Goal: Task Accomplishment & Management: Use online tool/utility

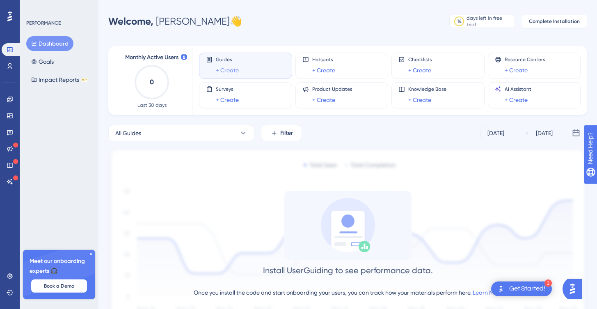
click at [222, 70] on link "+ Create" at bounding box center [227, 70] width 23 height 10
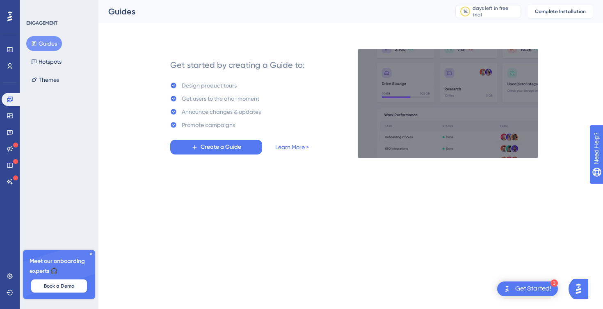
click at [203, 85] on div "Design product tours" at bounding box center [209, 85] width 55 height 10
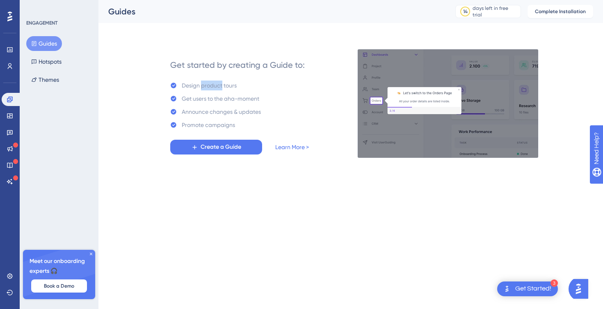
click at [203, 85] on div "Design product tours" at bounding box center [209, 85] width 55 height 10
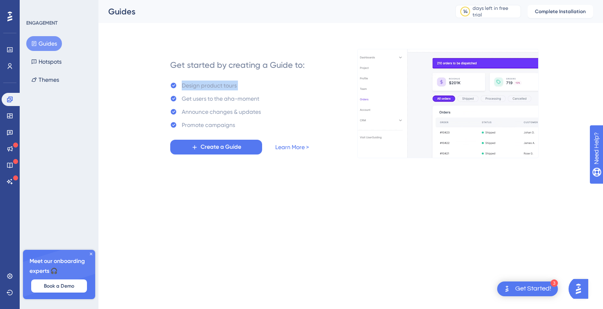
click at [203, 85] on div "Design product tours" at bounding box center [209, 85] width 55 height 10
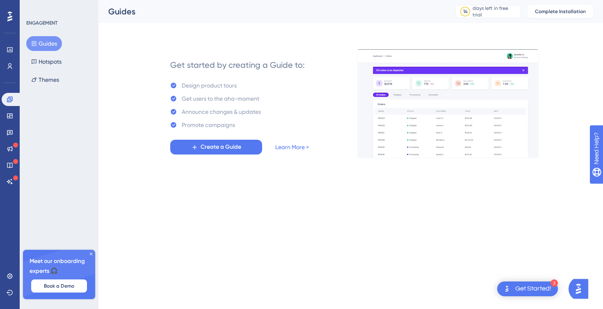
click at [198, 98] on div "Get users to the aha-moment" at bounding box center [221, 99] width 78 height 10
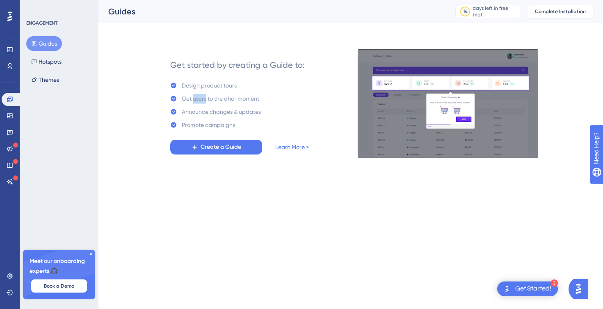
click at [198, 98] on div "Get users to the aha-moment" at bounding box center [221, 99] width 78 height 10
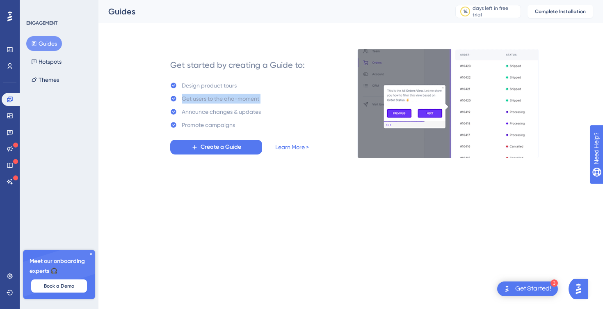
click at [198, 99] on div "Get users to the aha-moment" at bounding box center [221, 99] width 78 height 10
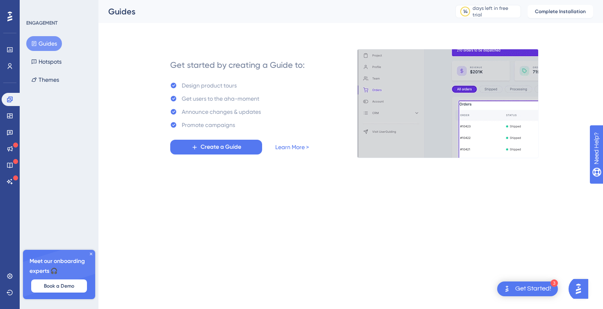
click at [197, 112] on div "Announce changes & updates" at bounding box center [221, 112] width 79 height 10
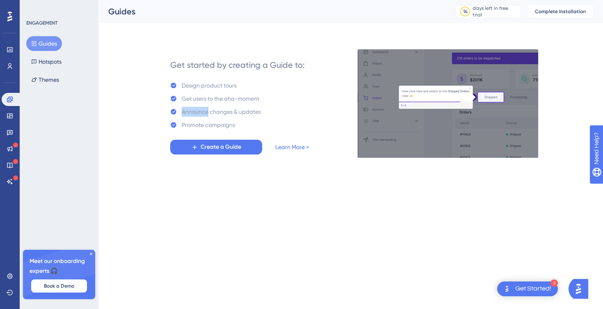
click at [197, 112] on div "Announce changes & updates" at bounding box center [221, 112] width 79 height 10
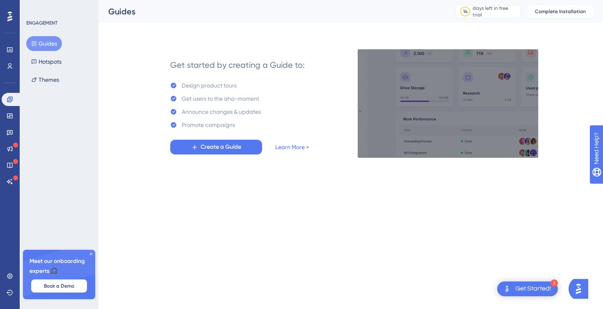
click at [203, 122] on div "Promote campaigns" at bounding box center [208, 125] width 53 height 10
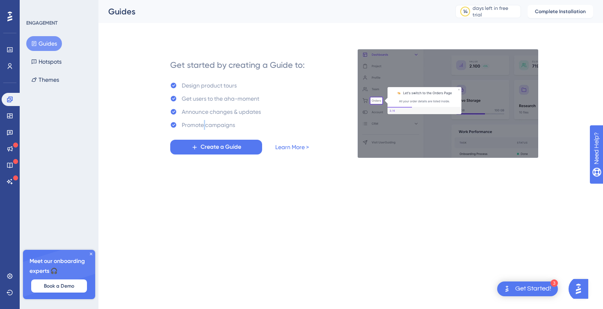
click at [203, 122] on div "Promote campaigns" at bounding box center [208, 125] width 53 height 10
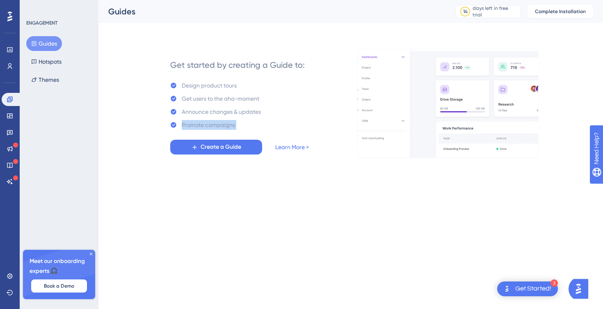
click at [203, 122] on div "Promote campaigns" at bounding box center [208, 125] width 53 height 10
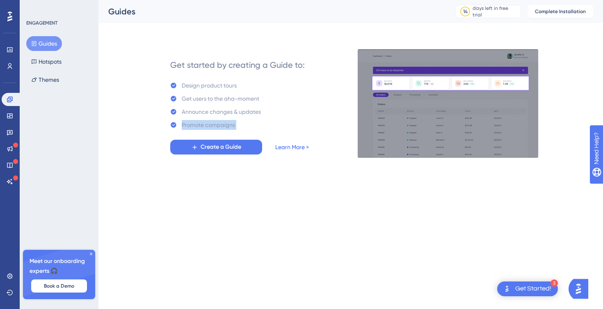
click at [292, 148] on link "Learn More >" at bounding box center [292, 147] width 34 height 10
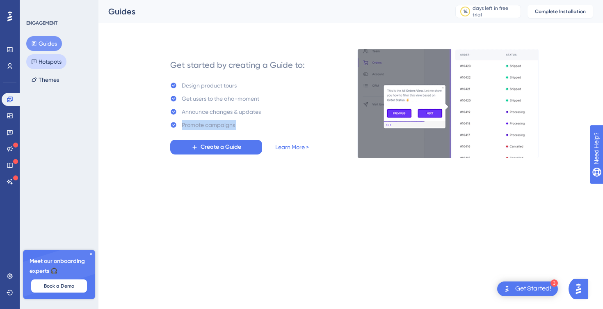
click at [44, 59] on button "Hotspots" at bounding box center [46, 61] width 40 height 15
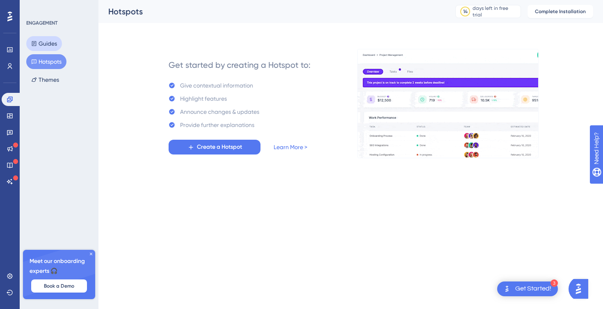
click at [39, 43] on button "Guides" at bounding box center [44, 43] width 36 height 15
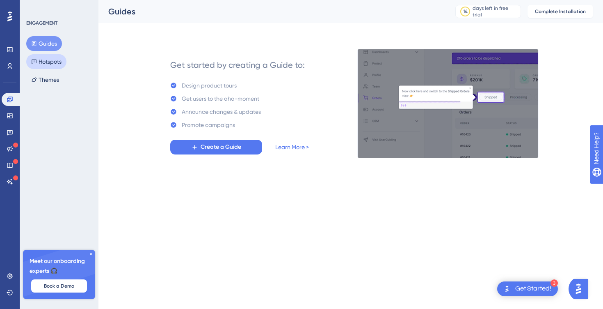
click at [49, 55] on button "Hotspots" at bounding box center [46, 61] width 40 height 15
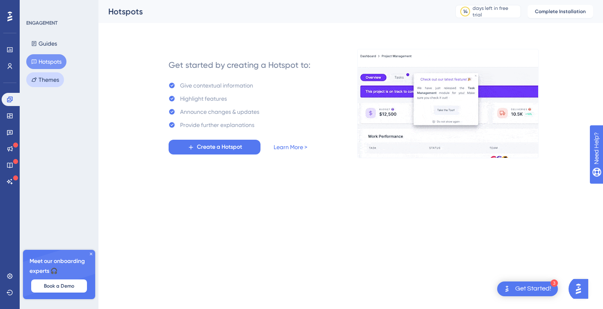
click at [48, 77] on button "Themes" at bounding box center [45, 79] width 38 height 15
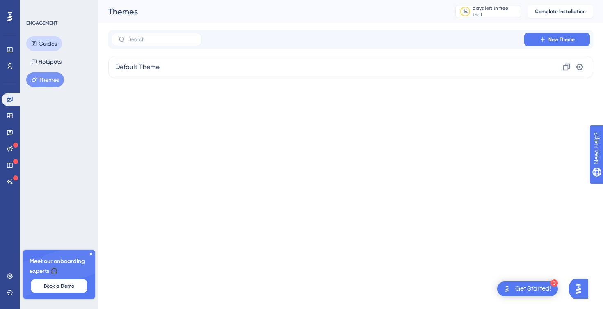
click at [41, 40] on button "Guides" at bounding box center [44, 43] width 36 height 15
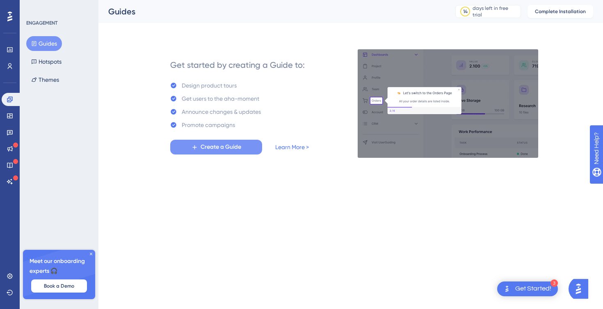
click at [209, 141] on button "Create a Guide" at bounding box center [216, 147] width 92 height 15
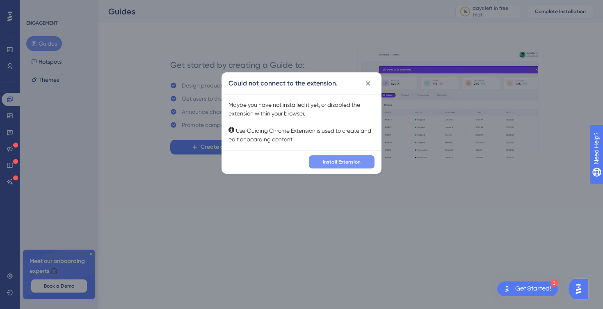
click at [334, 162] on span "Install Extension" at bounding box center [342, 161] width 38 height 7
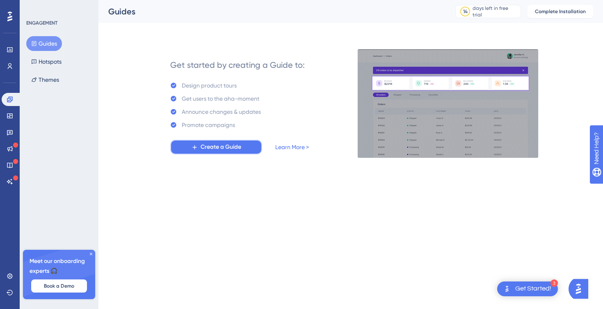
click at [246, 147] on button "Create a Guide" at bounding box center [216, 147] width 92 height 15
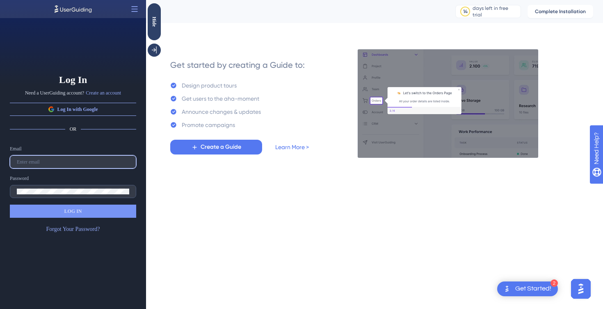
type input "[PERSON_NAME][EMAIL_ADDRESS][PERSON_NAME][DOMAIN_NAME]"
click at [77, 212] on span "LOG IN" at bounding box center [73, 211] width 18 height 7
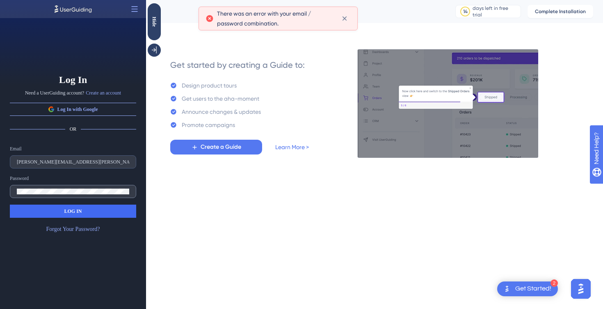
click at [36, 187] on label at bounding box center [73, 191] width 126 height 13
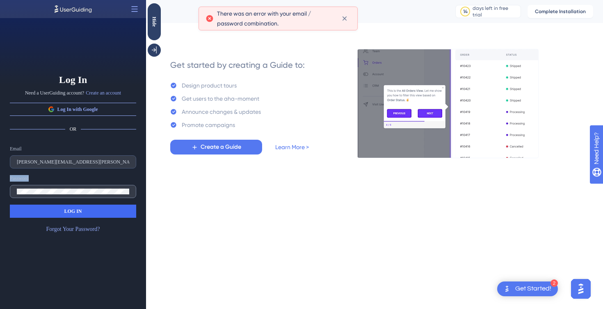
click at [36, 187] on label at bounding box center [73, 191] width 126 height 13
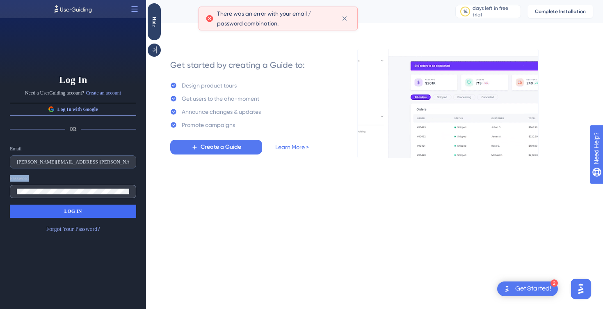
click at [36, 187] on label at bounding box center [73, 191] width 126 height 13
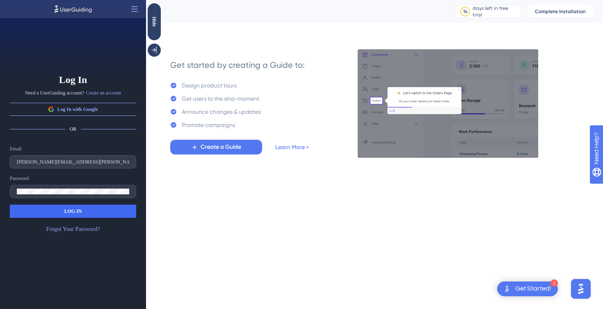
click at [215, 0] on html "2 Get Started! Performance Users Engagement Widgets Feedback Product Updates Kn…" at bounding box center [301, 0] width 603 height 0
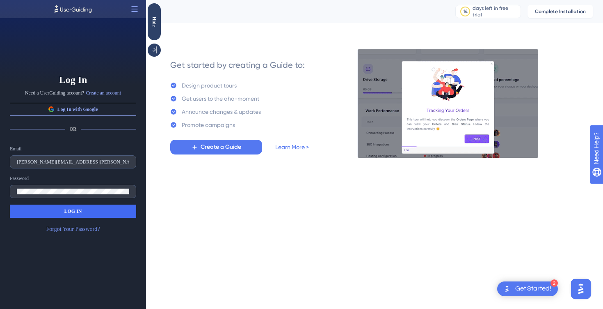
click at [84, 231] on link "Forgot Your Password?" at bounding box center [73, 229] width 54 height 10
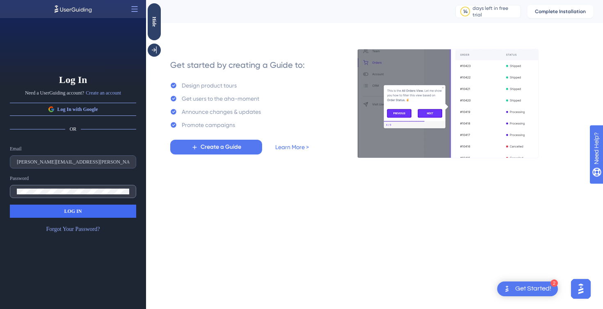
click at [62, 196] on label at bounding box center [73, 191] width 126 height 13
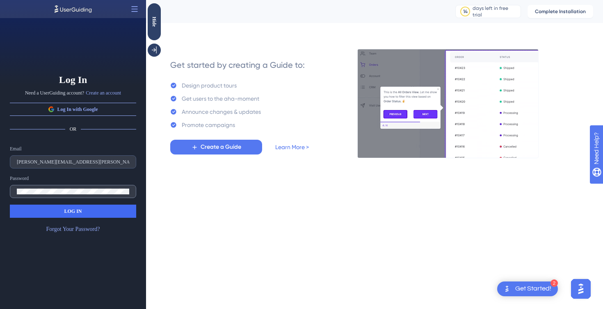
click at [62, 196] on label at bounding box center [73, 191] width 126 height 13
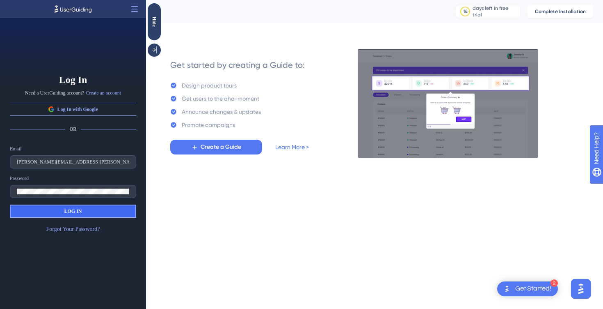
click at [30, 212] on button "LOG IN" at bounding box center [73, 210] width 126 height 13
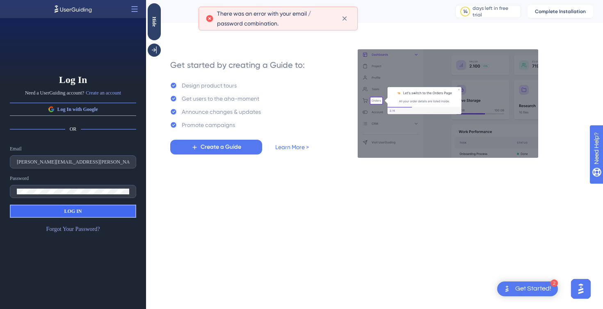
click at [88, 213] on button "LOG IN" at bounding box center [73, 210] width 126 height 13
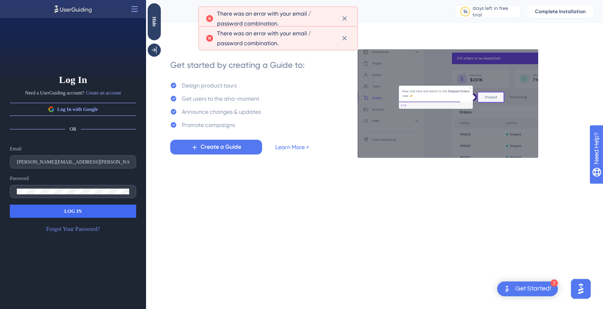
click at [69, 229] on link "Forgot Your Password?" at bounding box center [73, 229] width 54 height 10
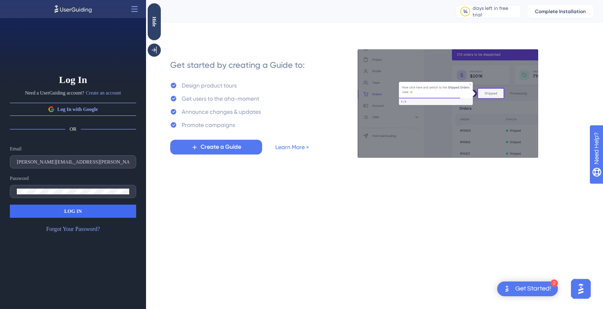
click at [71, 199] on div "Email [PERSON_NAME][EMAIL_ADDRESS][PERSON_NAME][DOMAIN_NAME] Password LOG IN Fo…" at bounding box center [73, 189] width 126 height 89
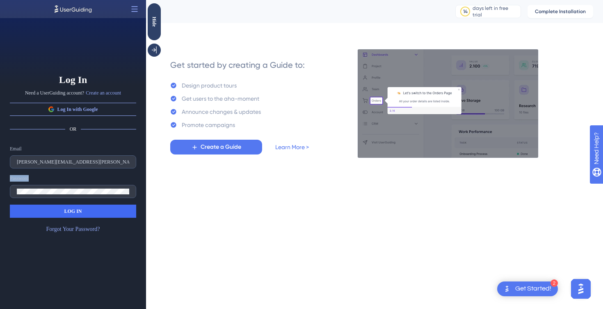
click at [71, 199] on div "Email [PERSON_NAME][EMAIL_ADDRESS][PERSON_NAME][DOMAIN_NAME] Password LOG IN Fo…" at bounding box center [73, 189] width 126 height 89
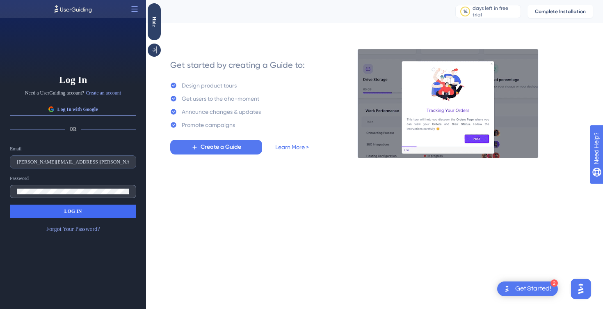
click at [53, 194] on label at bounding box center [73, 191] width 126 height 13
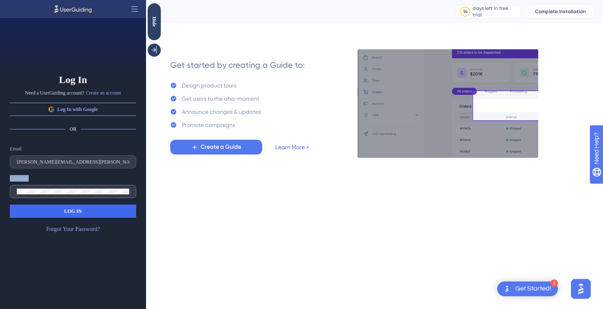
click at [53, 194] on label at bounding box center [73, 191] width 126 height 13
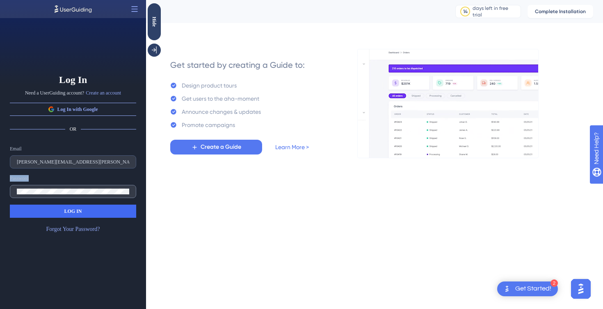
click at [53, 194] on label at bounding box center [73, 191] width 126 height 13
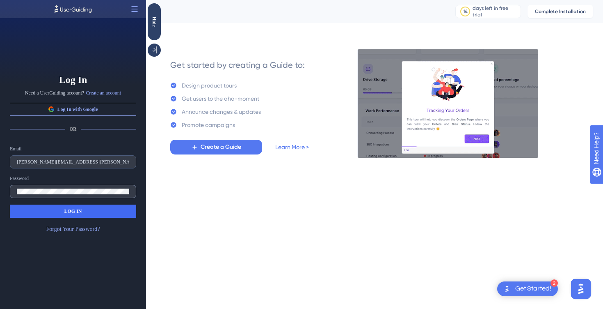
click at [34, 194] on label at bounding box center [73, 191] width 126 height 13
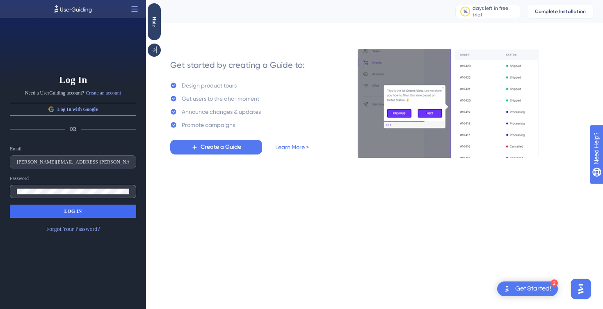
click at [34, 194] on label at bounding box center [73, 191] width 126 height 13
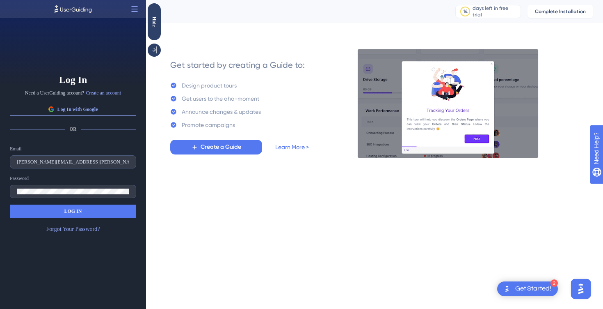
click at [81, 212] on button "LOG IN" at bounding box center [73, 210] width 126 height 13
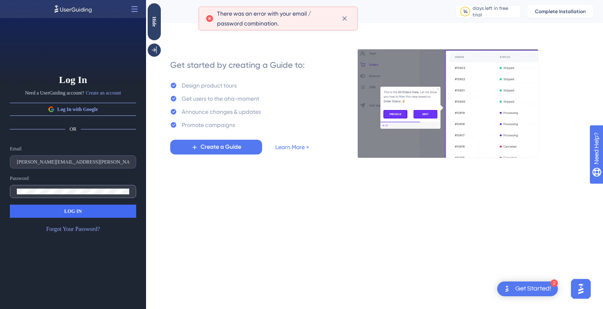
click at [28, 185] on label at bounding box center [73, 191] width 126 height 13
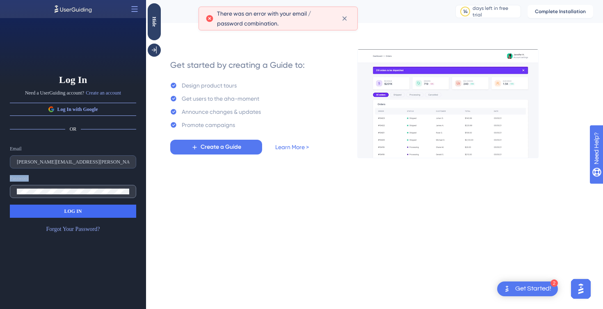
click at [28, 185] on label at bounding box center [73, 191] width 126 height 13
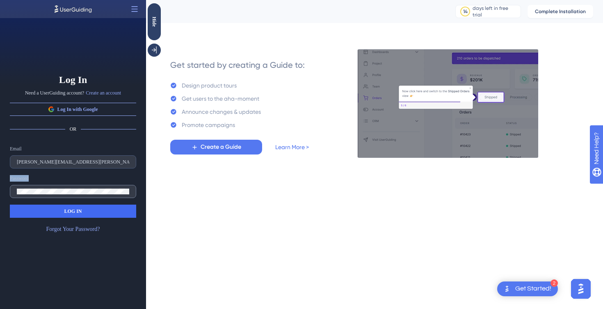
click at [27, 187] on label at bounding box center [73, 191] width 126 height 13
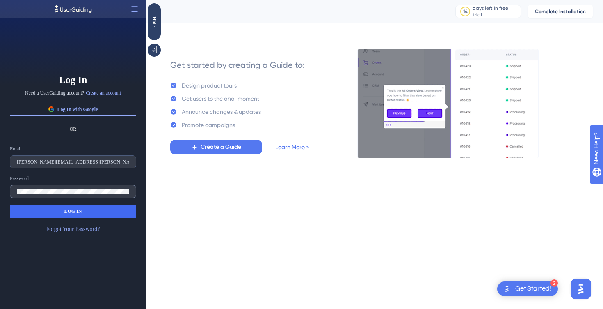
click at [27, 187] on label at bounding box center [73, 191] width 126 height 13
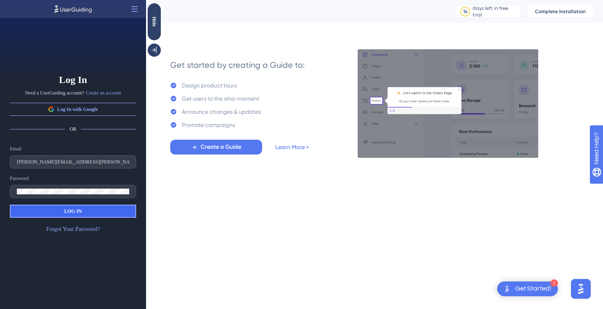
click at [30, 205] on button "LOG IN" at bounding box center [73, 210] width 126 height 13
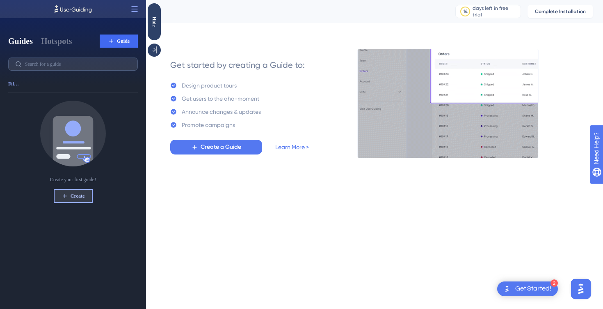
click at [87, 191] on button "Create" at bounding box center [73, 195] width 38 height 13
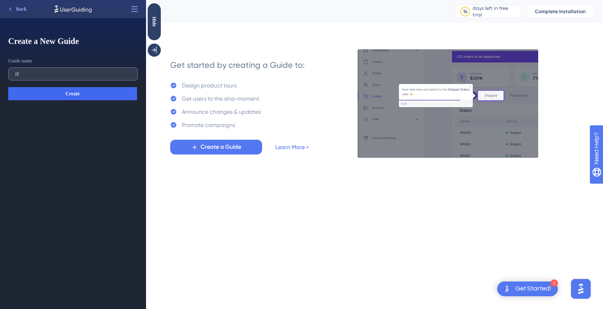
type input "t"
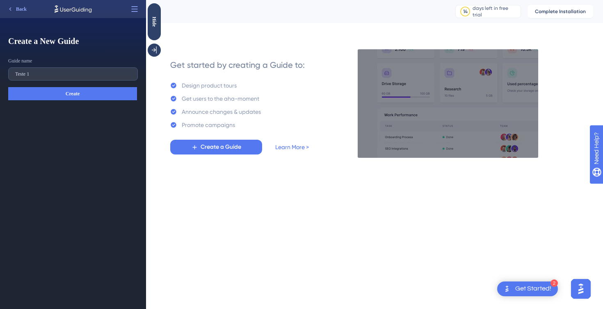
type input "Teste 1"
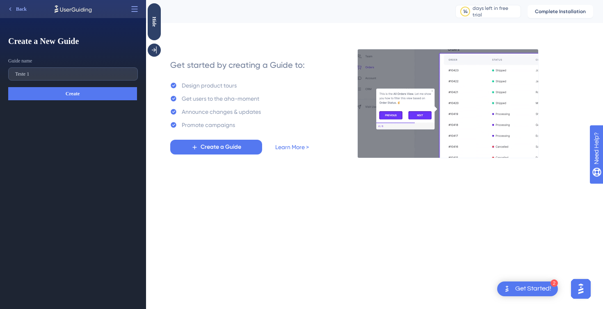
click at [62, 92] on button "Create" at bounding box center [72, 93] width 129 height 13
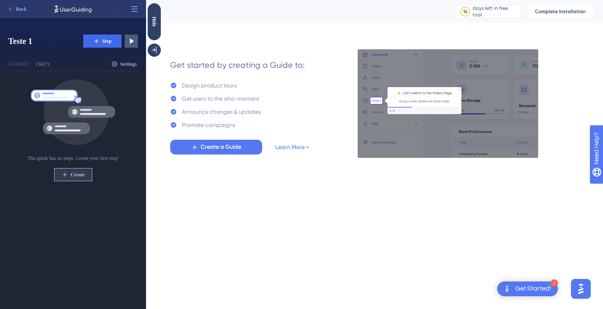
click at [66, 180] on button "Create" at bounding box center [73, 174] width 38 height 13
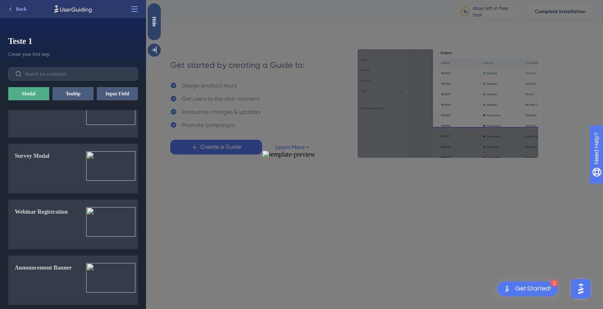
scroll to position [801, 0]
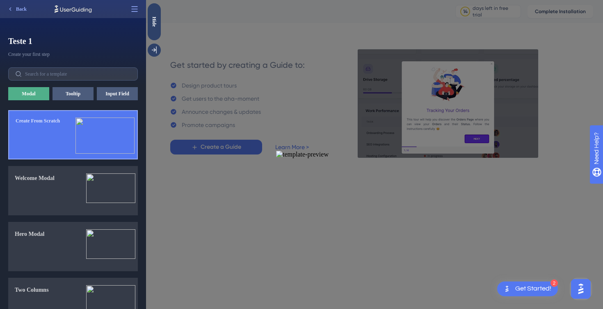
click at [56, 153] on div "Create From Scratch" at bounding box center [38, 137] width 44 height 41
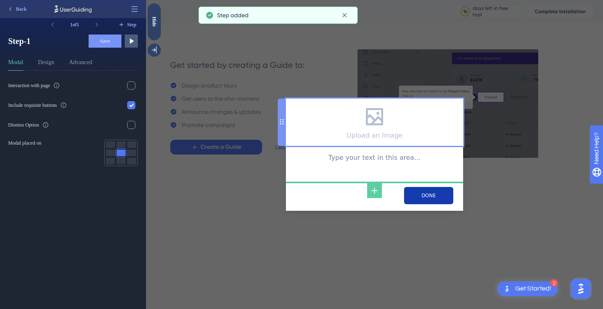
click at [374, 120] on icon at bounding box center [374, 116] width 23 height 23
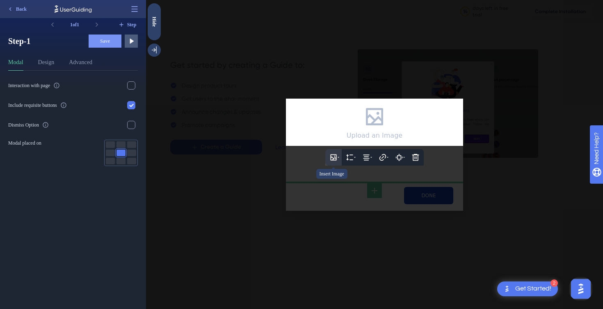
click at [338, 163] on button at bounding box center [333, 157] width 16 height 16
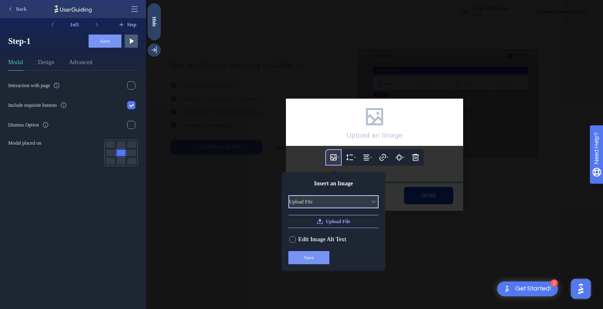
click at [333, 208] on button "Upload File" at bounding box center [333, 201] width 90 height 13
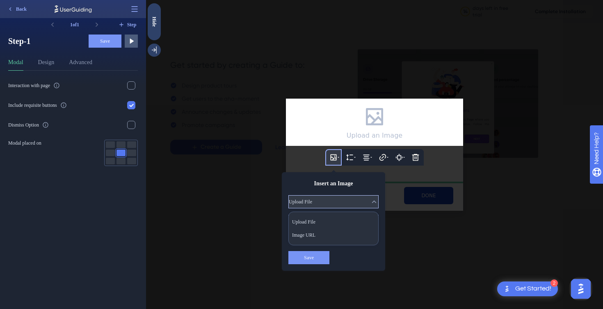
click at [345, 204] on button "Upload File" at bounding box center [333, 201] width 90 height 13
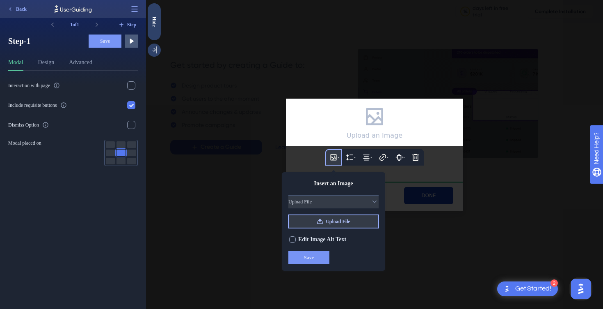
click at [346, 220] on button "Upload File" at bounding box center [333, 221] width 90 height 13
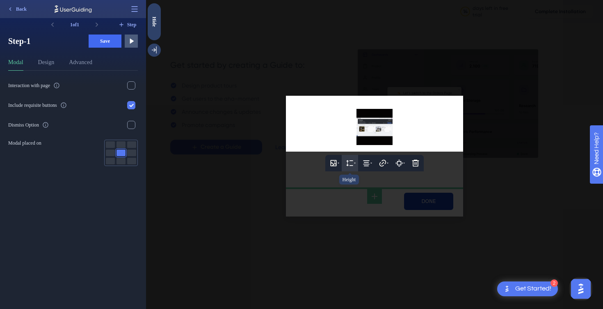
click at [356, 169] on button at bounding box center [350, 163] width 16 height 16
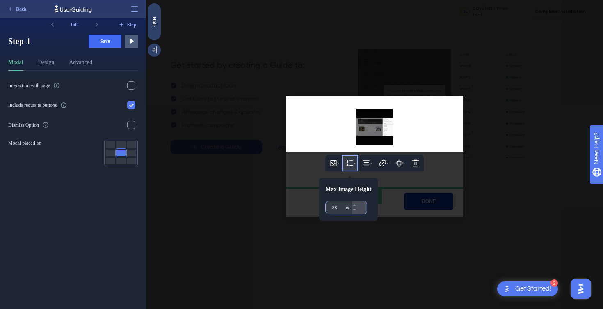
click at [338, 211] on input "88" at bounding box center [337, 207] width 11 height 7
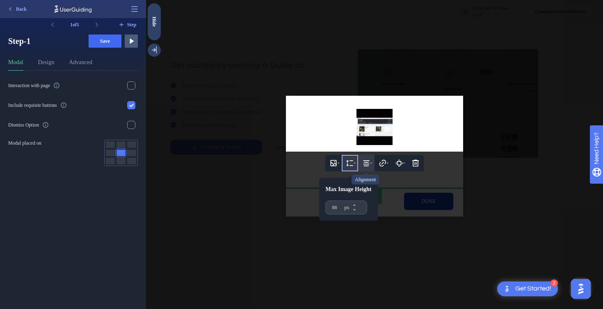
click at [369, 164] on icon at bounding box center [367, 163] width 6 height 6
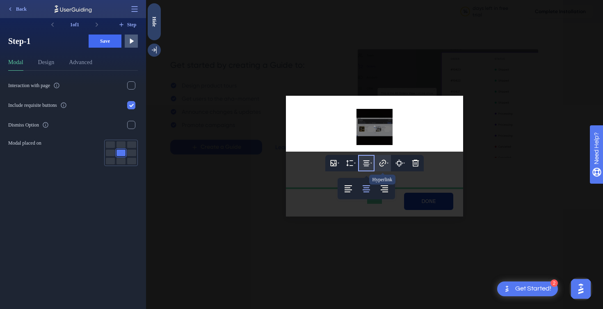
click at [377, 168] on button at bounding box center [383, 163] width 16 height 16
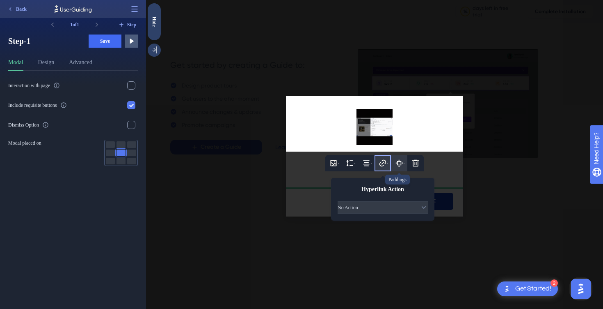
click at [396, 166] on icon at bounding box center [399, 163] width 8 height 8
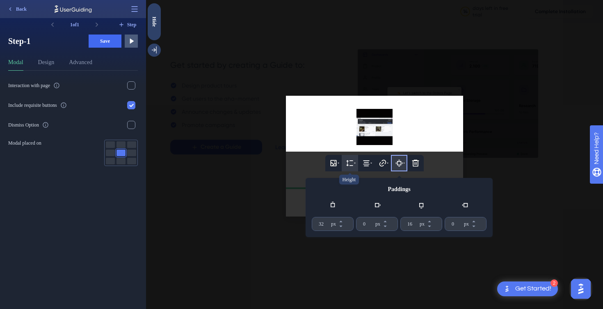
click at [343, 170] on button at bounding box center [350, 163] width 16 height 16
click at [341, 170] on button at bounding box center [333, 163] width 16 height 16
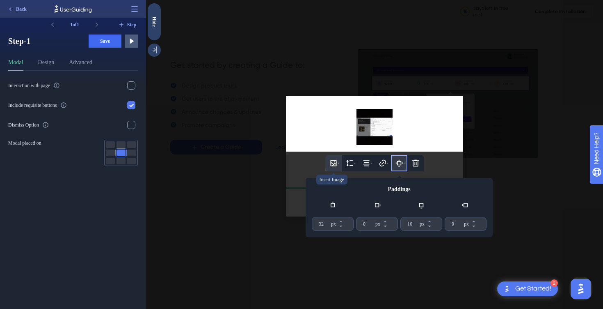
click at [339, 170] on button at bounding box center [333, 163] width 16 height 16
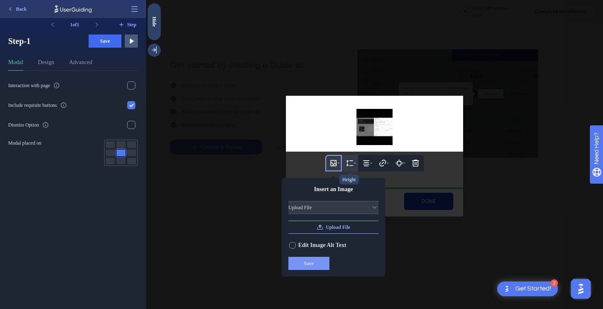
click at [350, 166] on icon at bounding box center [349, 163] width 7 height 6
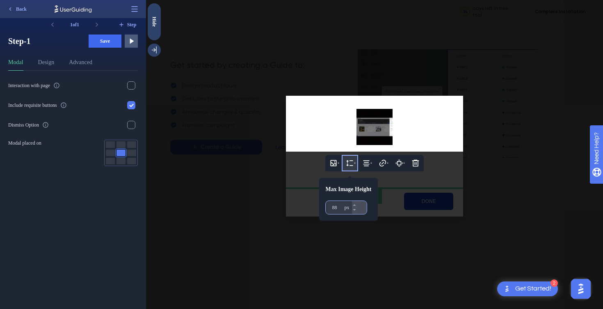
click at [339, 210] on input "88" at bounding box center [337, 207] width 11 height 7
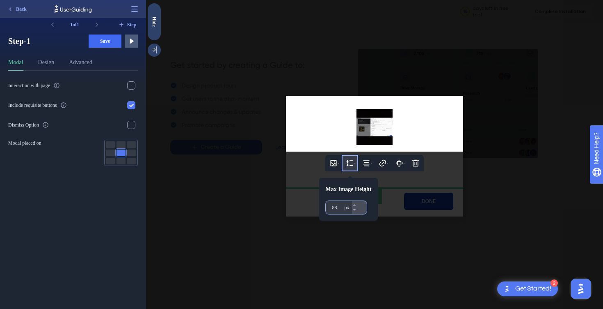
drag, startPoint x: 339, startPoint y: 210, endPoint x: 326, endPoint y: 210, distance: 13.1
click at [326, 210] on div "88 px" at bounding box center [339, 207] width 26 height 13
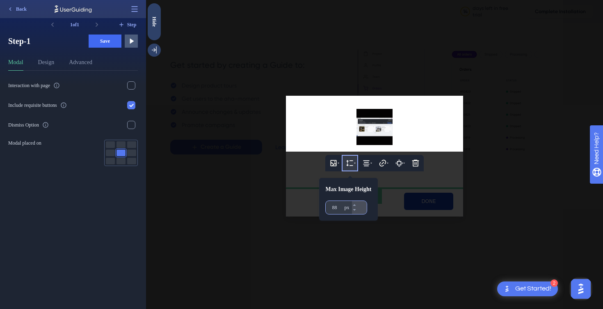
click at [332, 210] on input "88" at bounding box center [337, 207] width 11 height 7
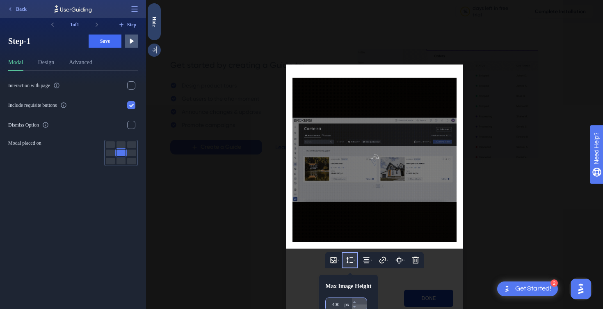
scroll to position [0, 0]
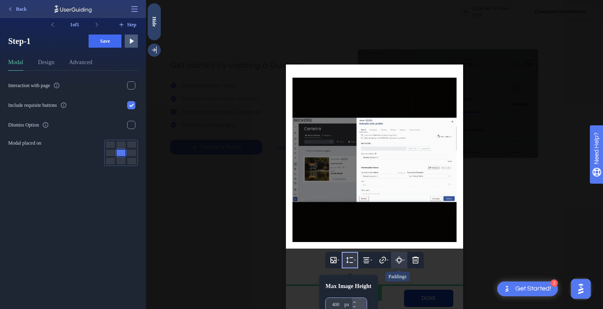
type input "400"
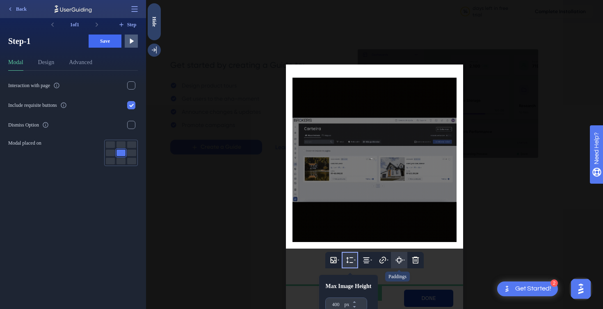
click at [395, 258] on icon at bounding box center [399, 260] width 8 height 8
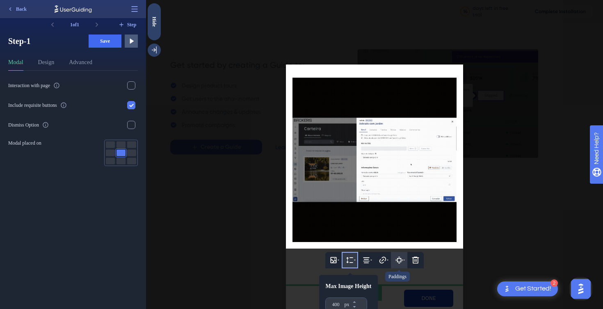
click at [397, 264] on icon at bounding box center [399, 260] width 8 height 8
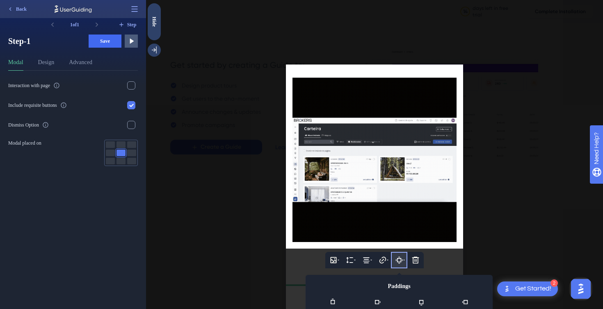
scroll to position [30, 0]
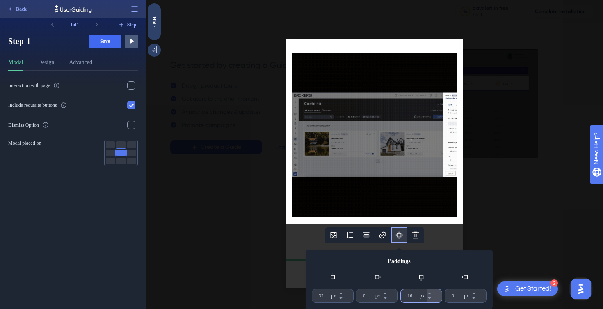
click at [413, 296] on input "16" at bounding box center [412, 295] width 11 height 7
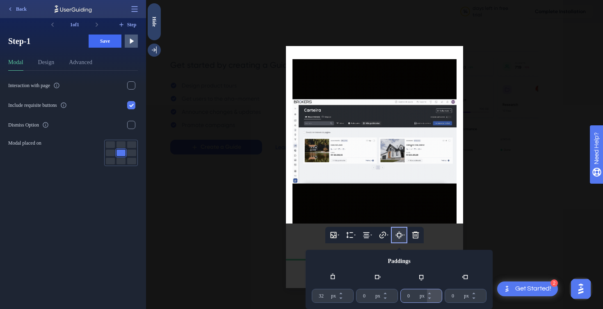
scroll to position [25, 0]
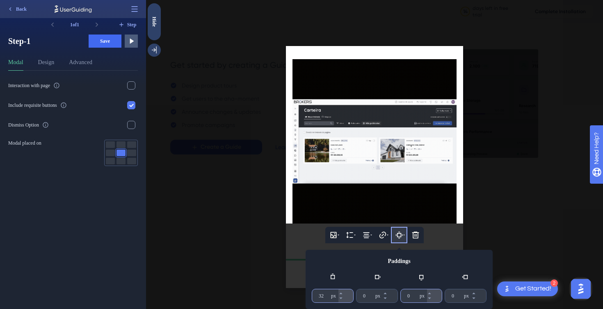
type input "0"
click at [319, 294] on input "32" at bounding box center [324, 295] width 11 height 7
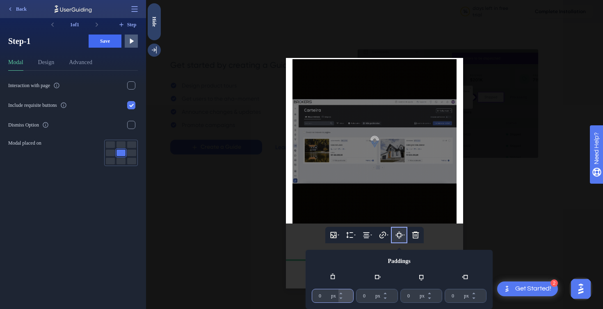
scroll to position [14, 0]
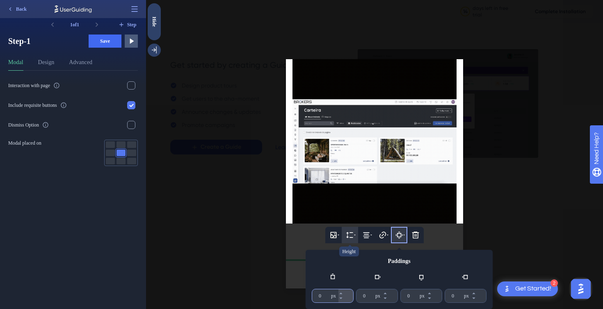
type input "0"
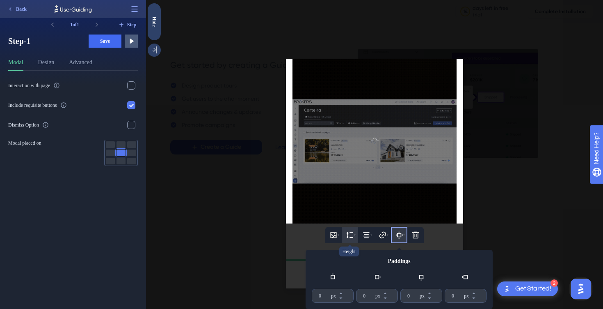
click at [350, 238] on icon at bounding box center [350, 235] width 8 height 8
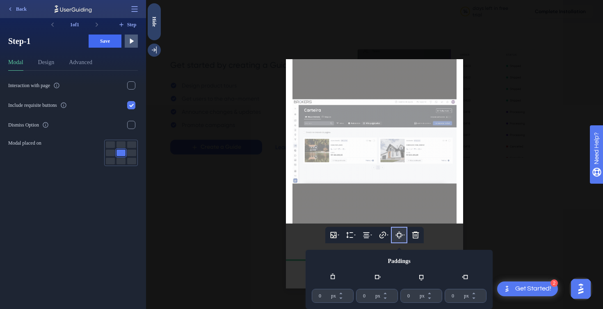
click at [348, 153] on img at bounding box center [375, 141] width 164 height 164
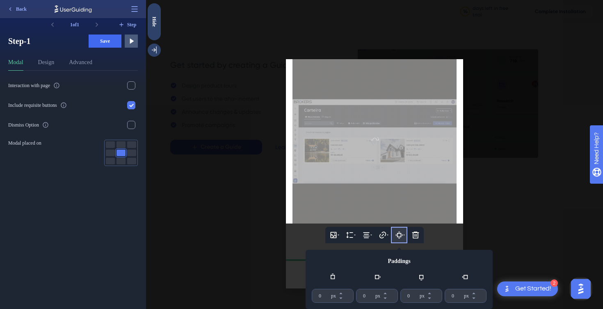
drag, startPoint x: 363, startPoint y: 155, endPoint x: 363, endPoint y: 186, distance: 31.6
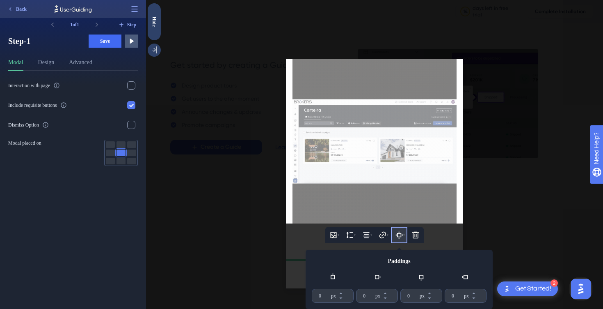
click at [362, 192] on img at bounding box center [375, 141] width 164 height 164
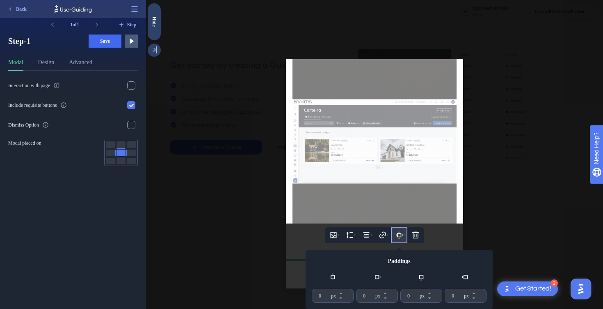
drag, startPoint x: 355, startPoint y: 115, endPoint x: 379, endPoint y: 197, distance: 85.1
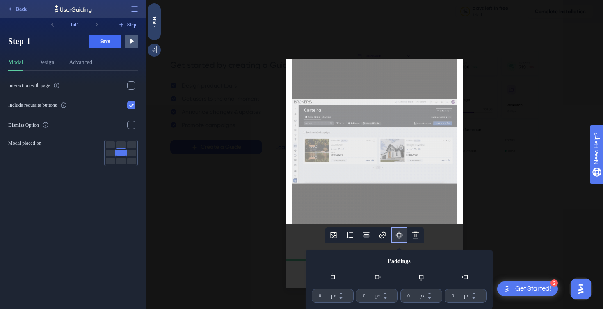
click at [379, 212] on img at bounding box center [375, 141] width 164 height 164
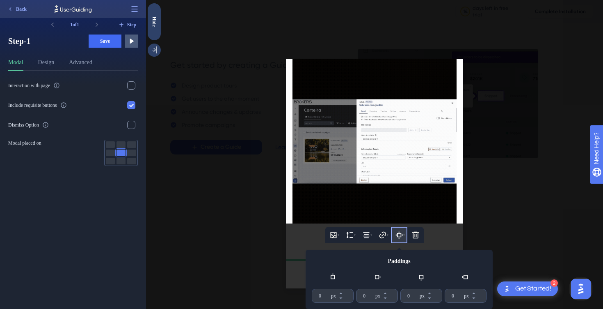
drag, startPoint x: 353, startPoint y: 120, endPoint x: 400, endPoint y: 224, distance: 114.8
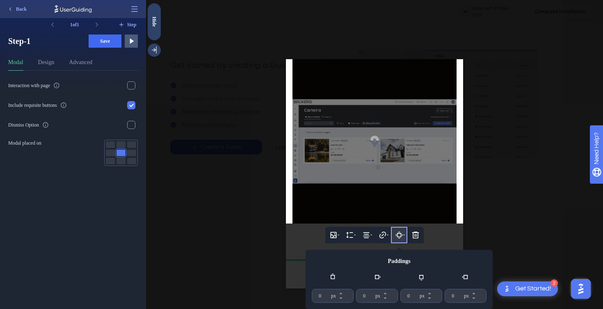
click at [400, 224] on div "Insert Image Height Alignment Hyperlink Paddings 0 px 0 px 0 px 0 px Delete Typ…" at bounding box center [374, 154] width 457 height 309
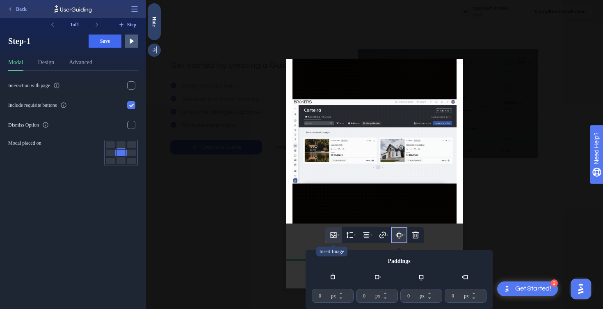
click at [330, 235] on icon at bounding box center [334, 235] width 8 height 8
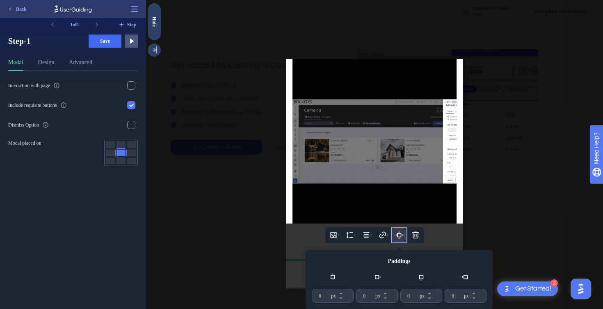
click at [309, 243] on div at bounding box center [374, 154] width 457 height 309
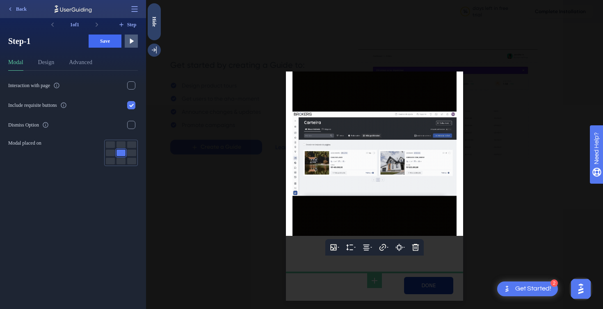
scroll to position [0, 0]
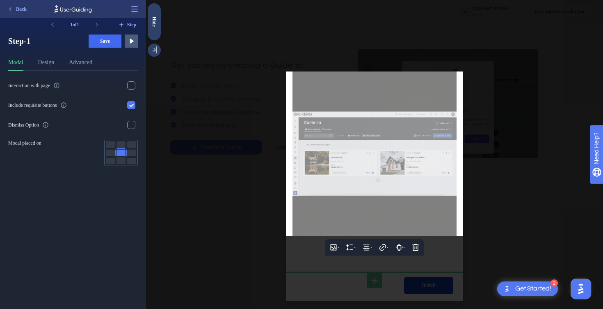
click at [323, 191] on img at bounding box center [375, 153] width 164 height 164
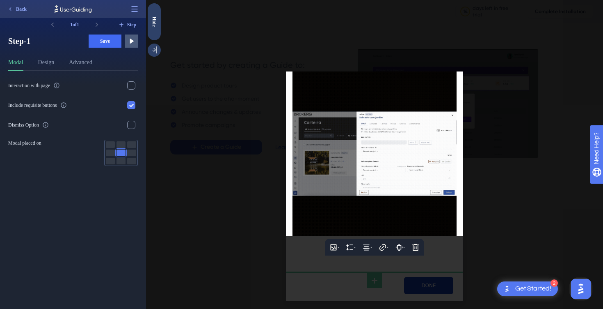
click at [323, 269] on div at bounding box center [374, 154] width 457 height 309
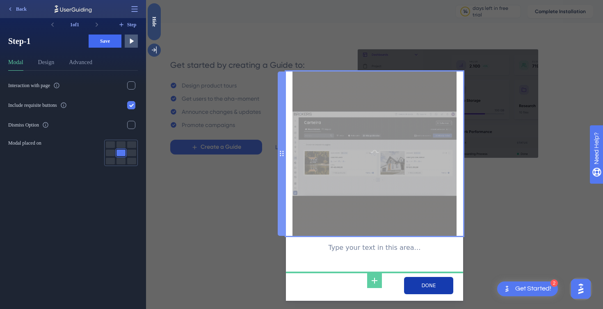
click at [380, 185] on img at bounding box center [375, 153] width 164 height 164
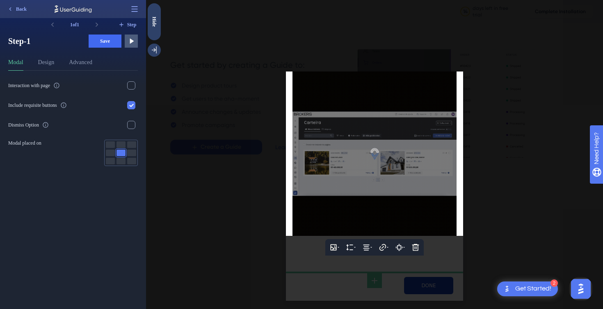
click at [293, 266] on div at bounding box center [374, 154] width 457 height 309
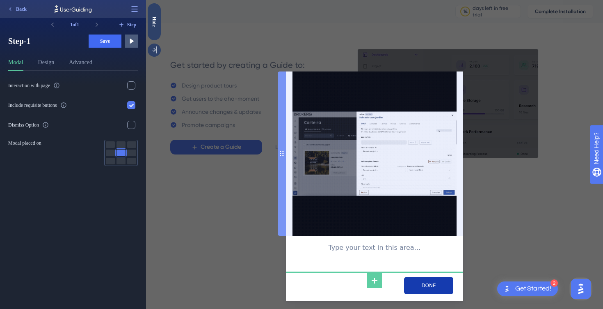
click at [281, 152] on circle at bounding box center [280, 151] width 1 height 1
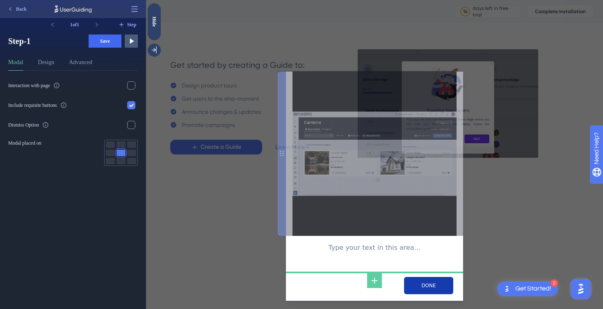
drag, startPoint x: 281, startPoint y: 153, endPoint x: 325, endPoint y: 144, distance: 44.3
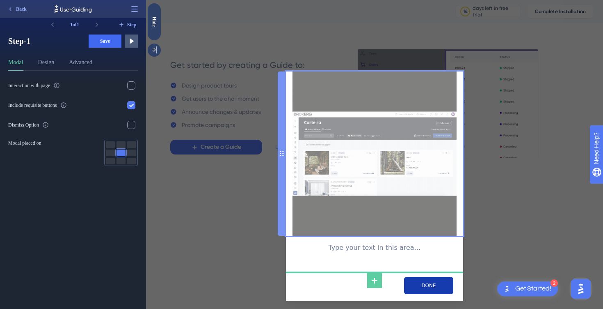
click at [355, 100] on img at bounding box center [375, 153] width 164 height 164
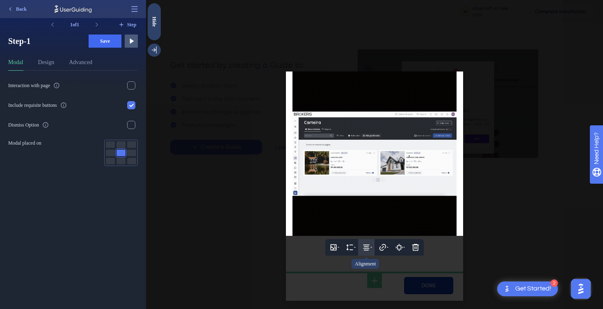
click at [365, 250] on icon at bounding box center [367, 247] width 6 height 6
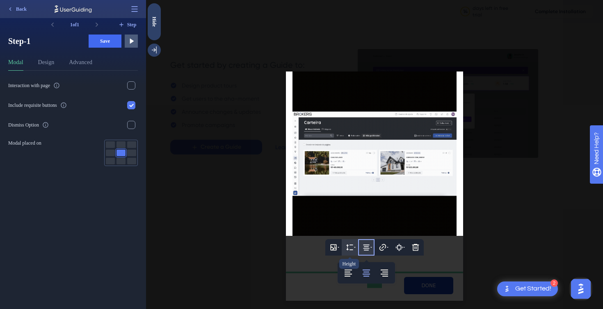
click at [353, 253] on button at bounding box center [350, 247] width 16 height 16
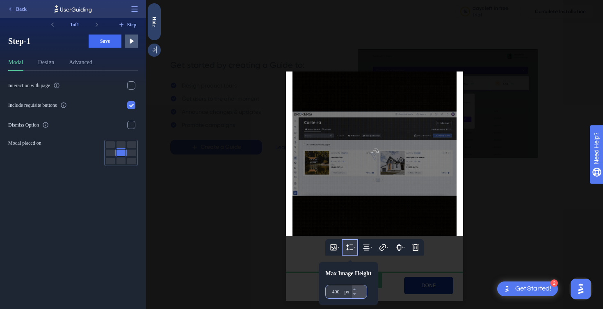
click at [342, 296] on div "400 px" at bounding box center [339, 291] width 26 height 13
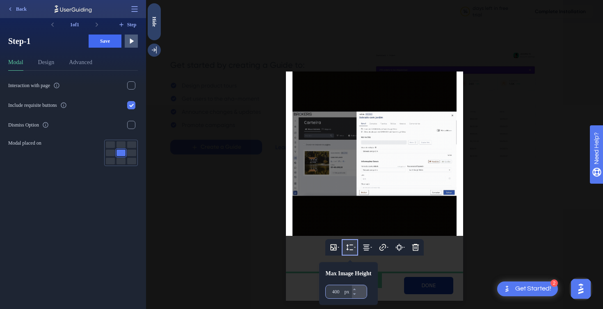
click at [342, 295] on input "400" at bounding box center [337, 291] width 11 height 7
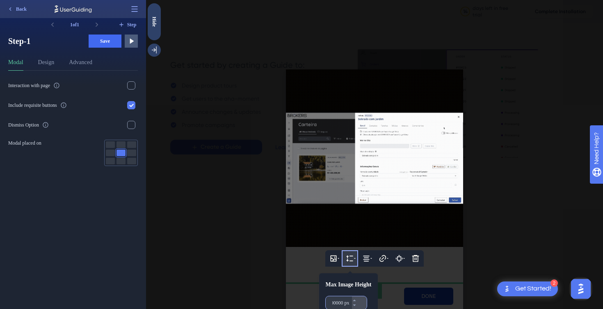
scroll to position [0, 9]
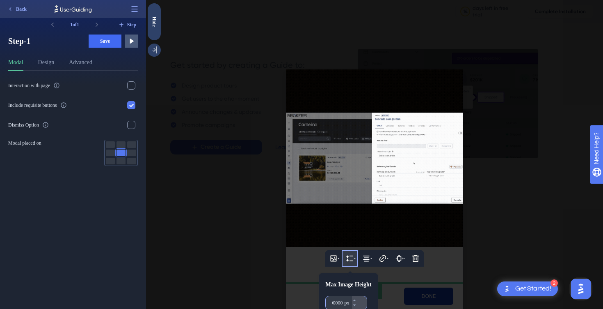
type input "0100000"
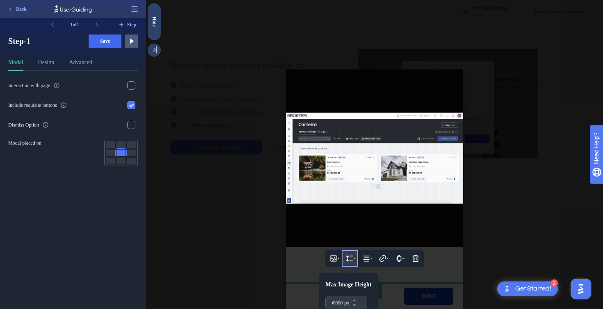
click at [305, 272] on div at bounding box center [374, 154] width 457 height 309
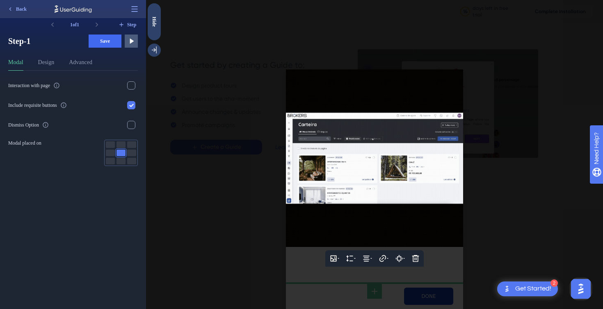
click at [297, 269] on div at bounding box center [374, 154] width 457 height 309
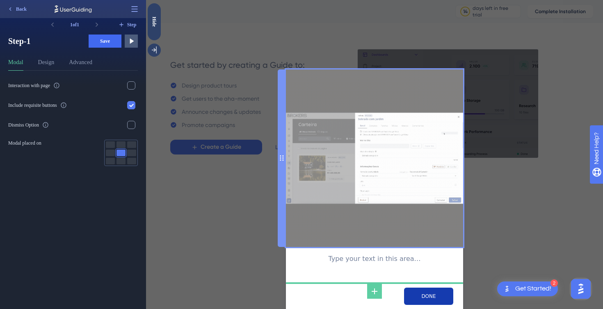
click at [363, 125] on img at bounding box center [374, 157] width 177 height 177
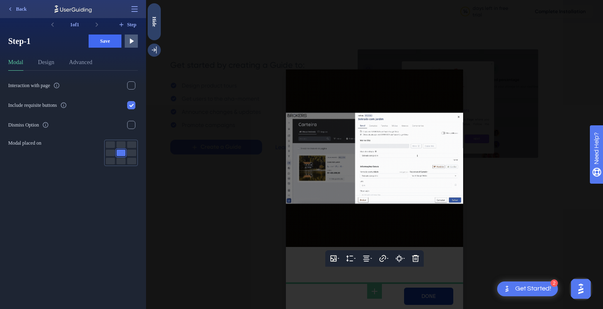
click at [233, 112] on div at bounding box center [374, 154] width 457 height 309
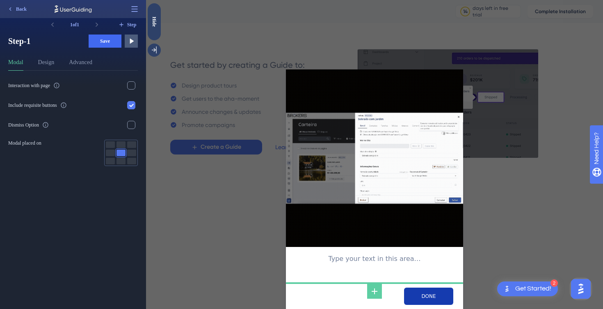
click at [506, 260] on div "Type your text in this area… NEXT" at bounding box center [374, 154] width 457 height 309
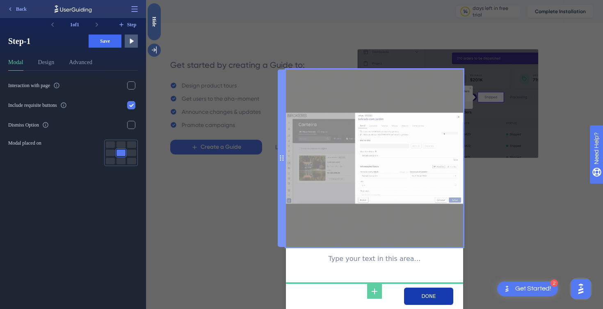
click at [317, 148] on img at bounding box center [374, 157] width 177 height 177
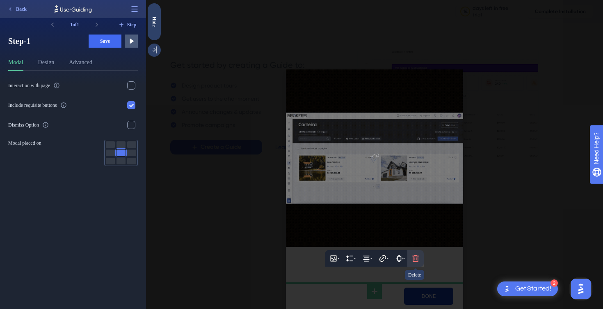
click at [415, 258] on icon at bounding box center [416, 258] width 8 height 8
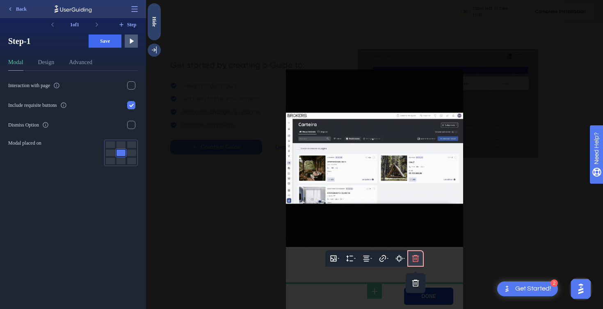
click at [419, 261] on icon at bounding box center [416, 258] width 8 height 8
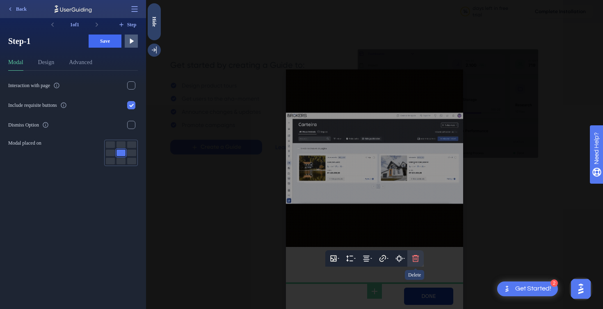
click at [416, 262] on icon at bounding box center [416, 258] width 8 height 8
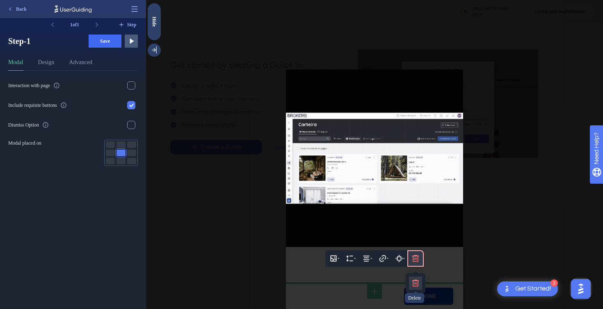
click at [415, 282] on icon at bounding box center [416, 283] width 8 height 8
